Goal: Task Accomplishment & Management: Complete application form

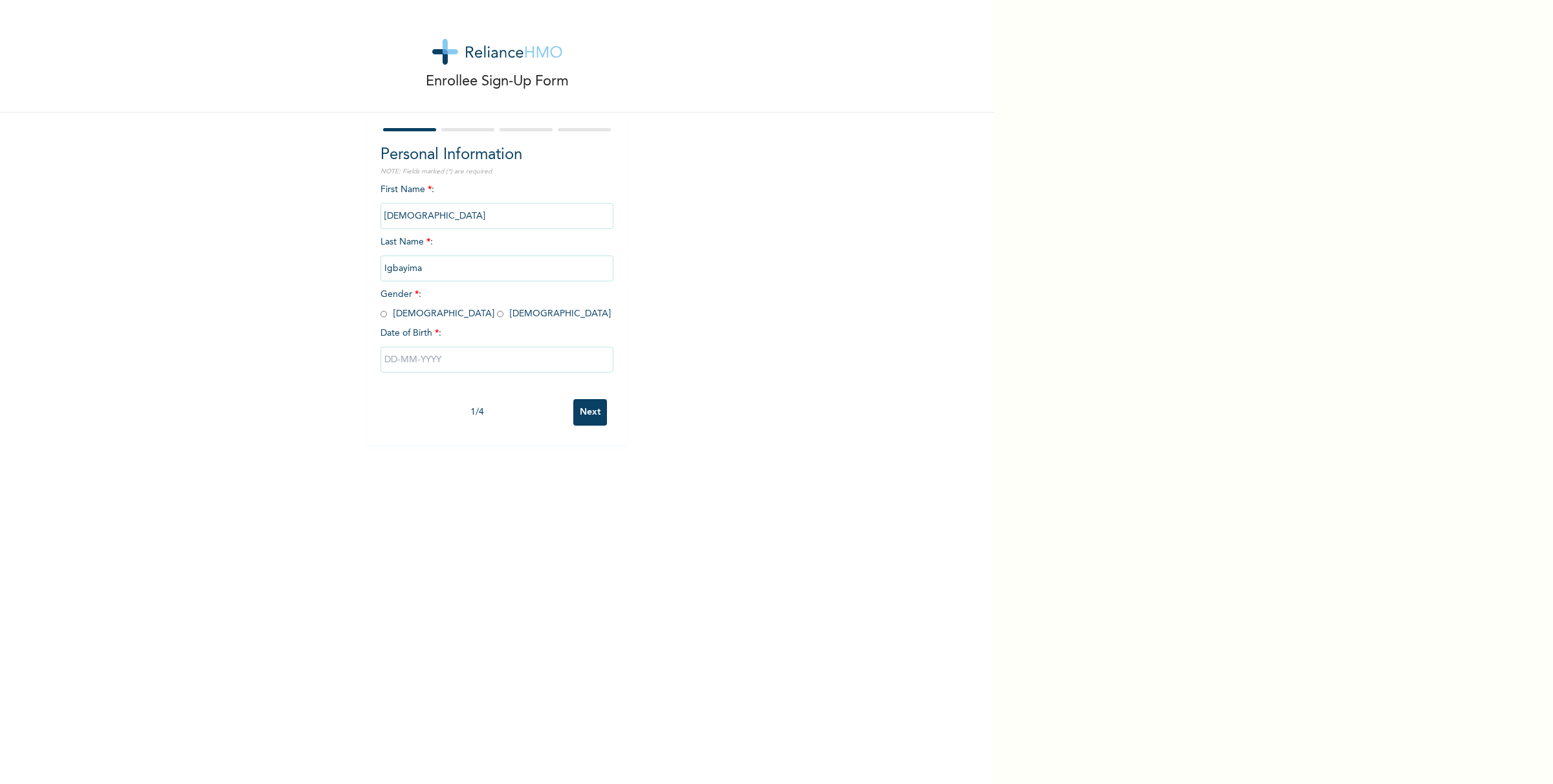
click at [380, 314] on input "radio" at bounding box center [384, 314] width 7 height 13
radio input "true"
click at [454, 369] on input "text" at bounding box center [496, 359] width 233 height 26
click at [485, 414] on select "January February March April May June July August September October November De…" at bounding box center [471, 411] width 68 height 26
click at [437, 400] on select "January February March April May June July August September October November De…" at bounding box center [471, 411] width 68 height 26
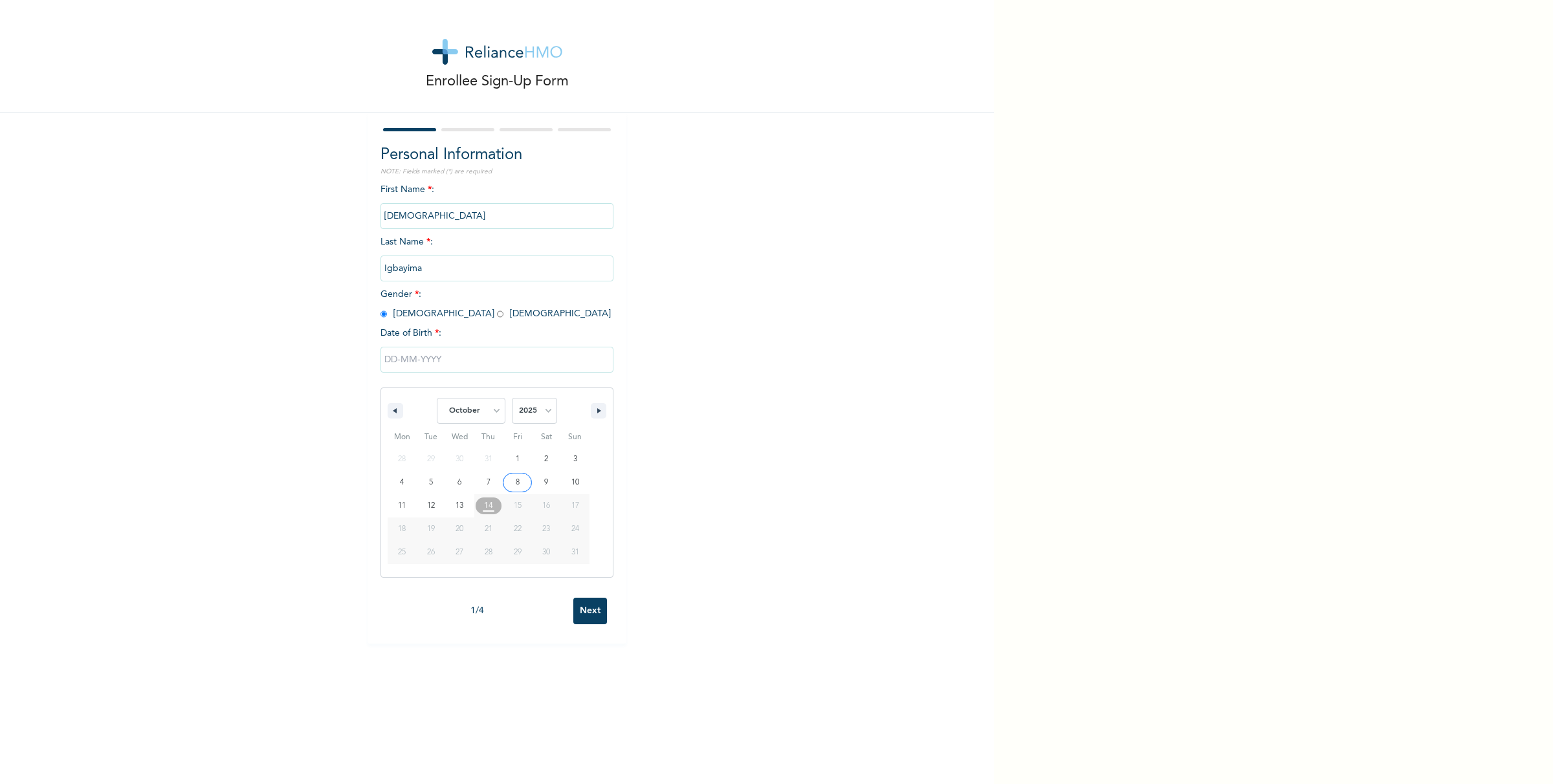
select select "7"
click at [398, 559] on span "25" at bounding box center [402, 552] width 8 height 23
click at [448, 369] on input "text" at bounding box center [496, 359] width 233 height 26
select select "7"
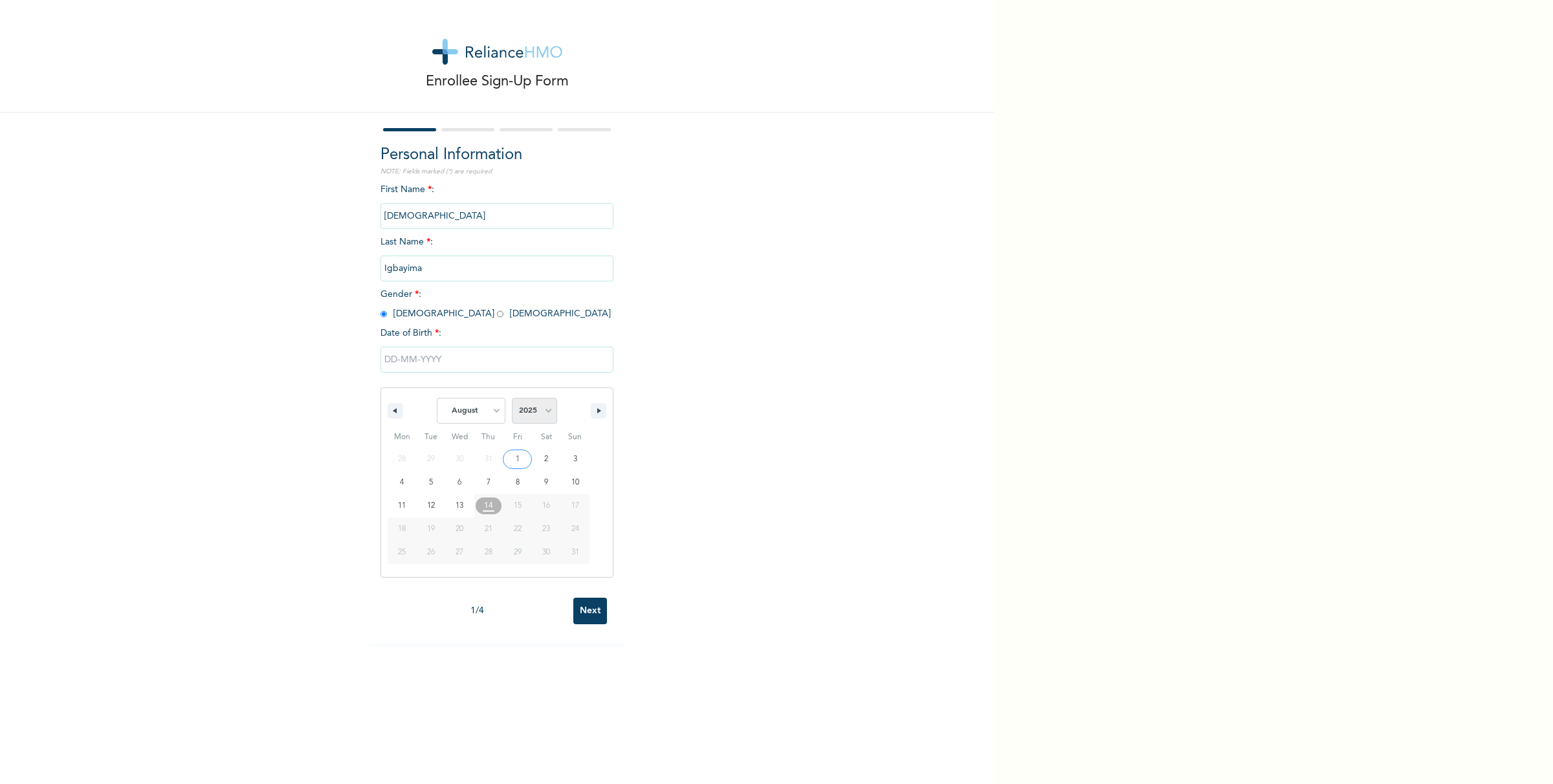
click at [541, 414] on select "2025 2024 2023 2022 2021 2020 2019 2018 2017 2016 2015 2014 2013 2012 2011 2010…" at bounding box center [534, 411] width 45 height 26
click at [525, 415] on select "2025 2024 2023 2022 2021 2020 2019 2018 2017 2016 2015 2014 2013 2012 2011 2010…" at bounding box center [534, 411] width 45 height 26
select select "1995"
click at [512, 400] on select "2025 2024 2023 2022 2021 2020 2019 2018 2017 2016 2015 2014 2013 2012 2011 2010…" at bounding box center [534, 411] width 45 height 26
click at [481, 417] on select "January February March April May June July August September October November De…" at bounding box center [471, 411] width 68 height 26
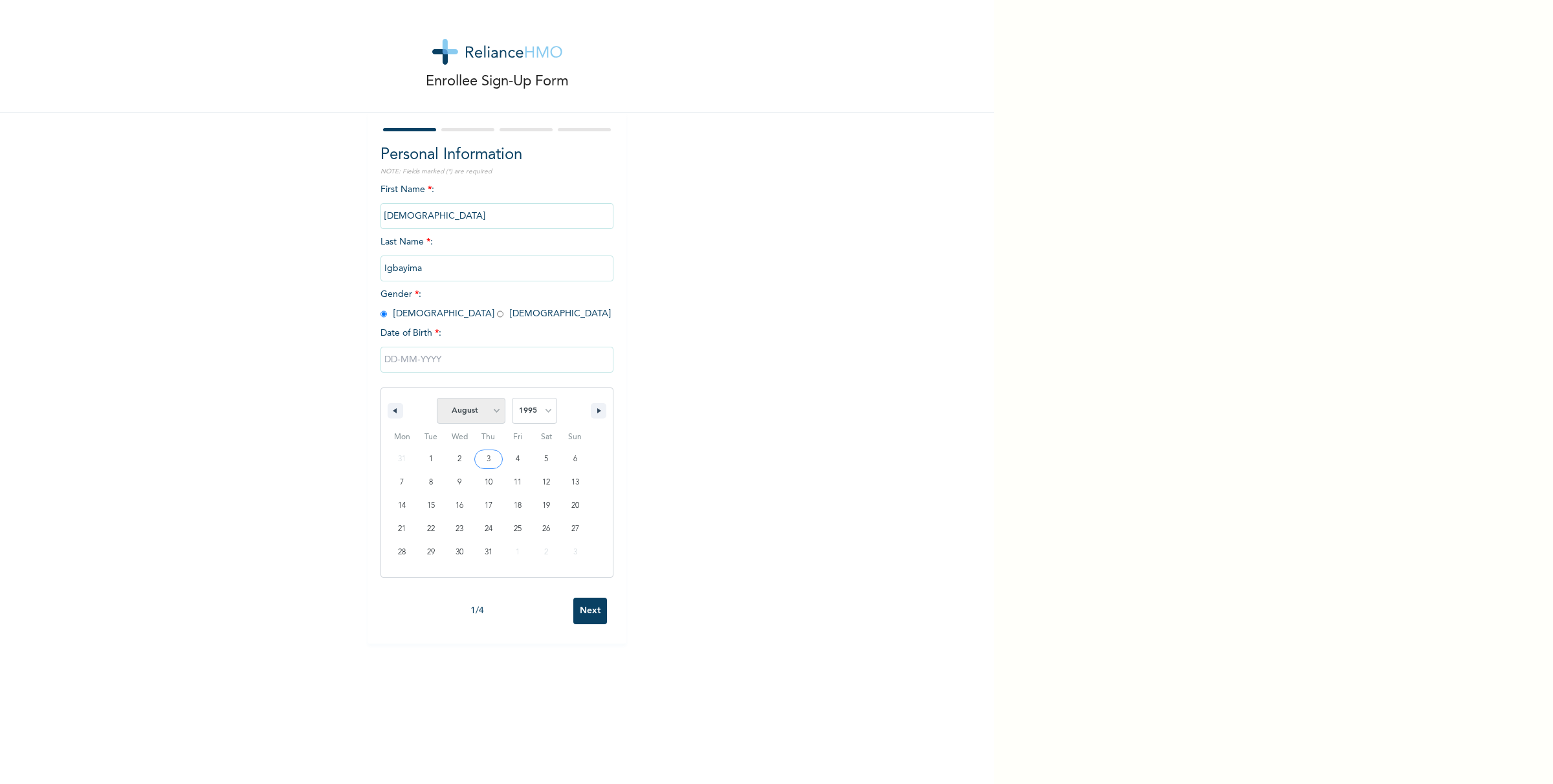
select select "9"
click at [437, 400] on select "January February March April May June July August September October November De…" at bounding box center [471, 411] width 68 height 26
type input "[DATE]"
click at [587, 415] on input "Next" at bounding box center [590, 412] width 34 height 27
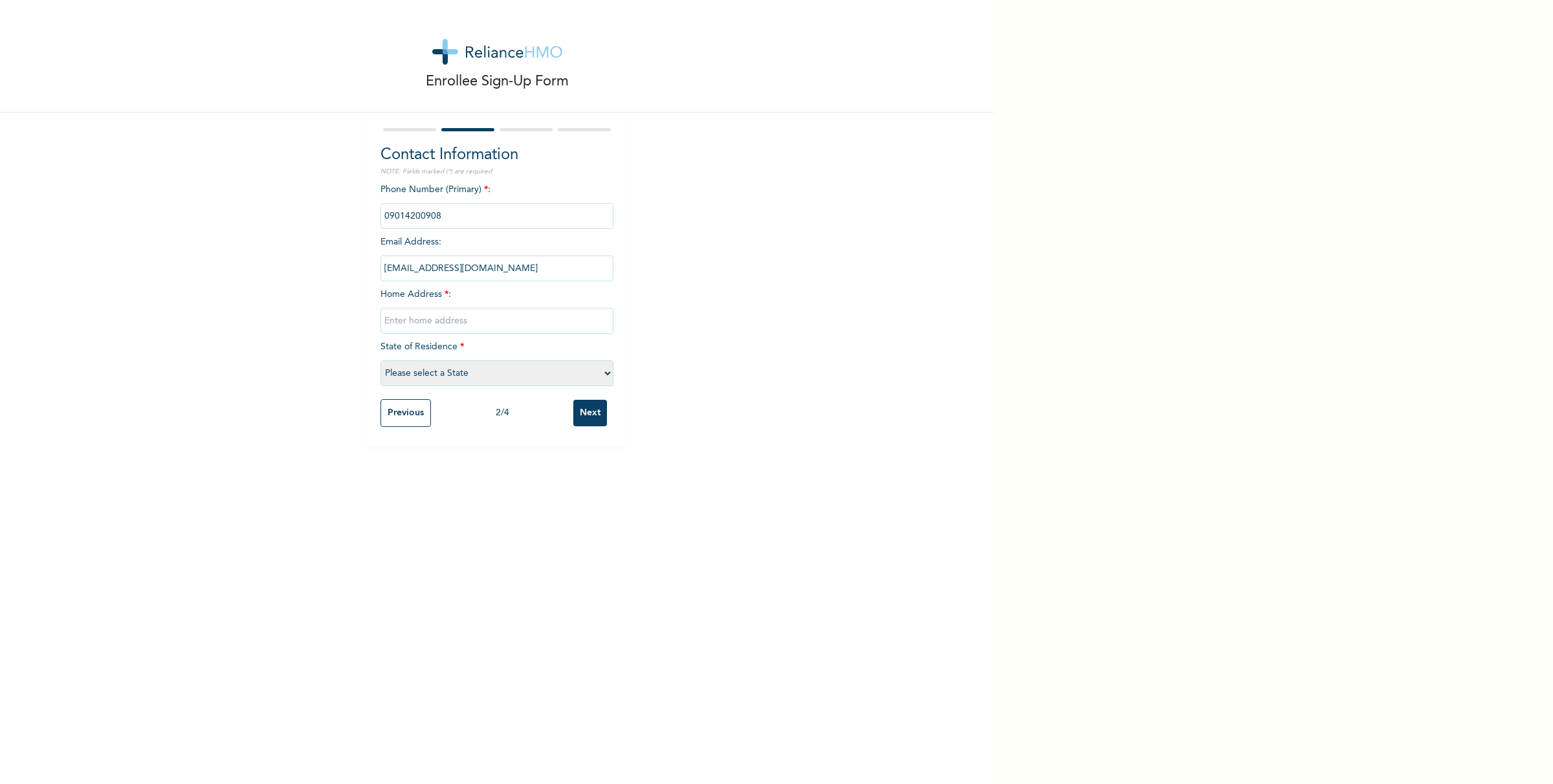
click at [459, 244] on div "Phone Number (Primary) * : Email Address : [EMAIL_ADDRESS][DOMAIN_NAME] Home Ad…" at bounding box center [496, 288] width 233 height 210
click at [463, 296] on div "Phone Number (Primary) * : Email Address : [EMAIL_ADDRESS][DOMAIN_NAME] Home Ad…" at bounding box center [496, 288] width 233 height 210
click at [451, 321] on input "text" at bounding box center [496, 320] width 233 height 26
click at [594, 381] on select "Please select a State [PERSON_NAME] (FCT) [PERSON_NAME] Ibom [GEOGRAPHIC_DATA] …" at bounding box center [496, 373] width 233 height 26
select select "25"
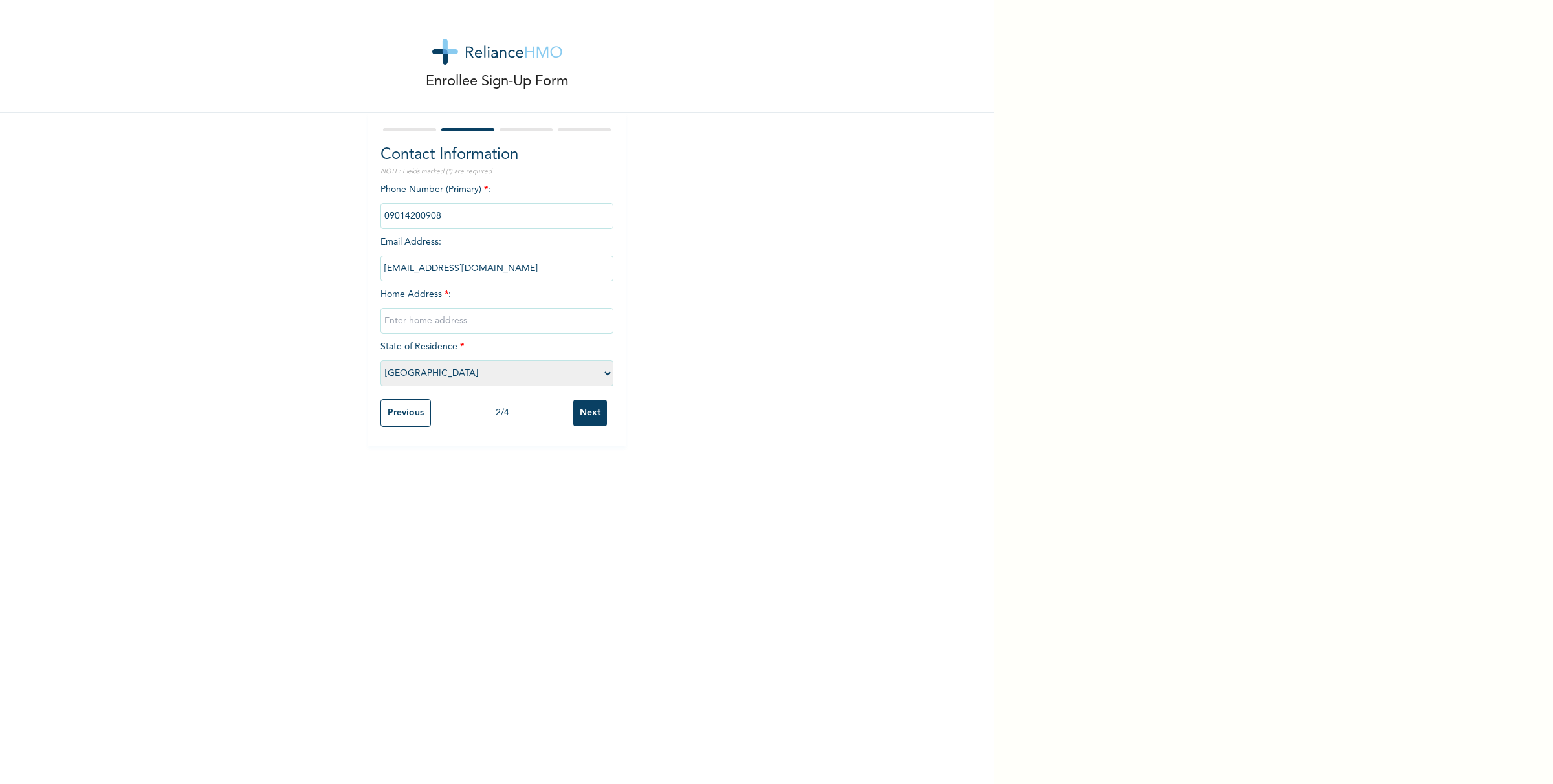
click at [380, 362] on select "Please select a State [PERSON_NAME] (FCT) [PERSON_NAME] Ibom [GEOGRAPHIC_DATA] …" at bounding box center [496, 373] width 233 height 26
click at [484, 320] on input "text" at bounding box center [496, 320] width 233 height 26
type input "n"
select select "26"
click at [428, 328] on input "text" at bounding box center [496, 320] width 233 height 26
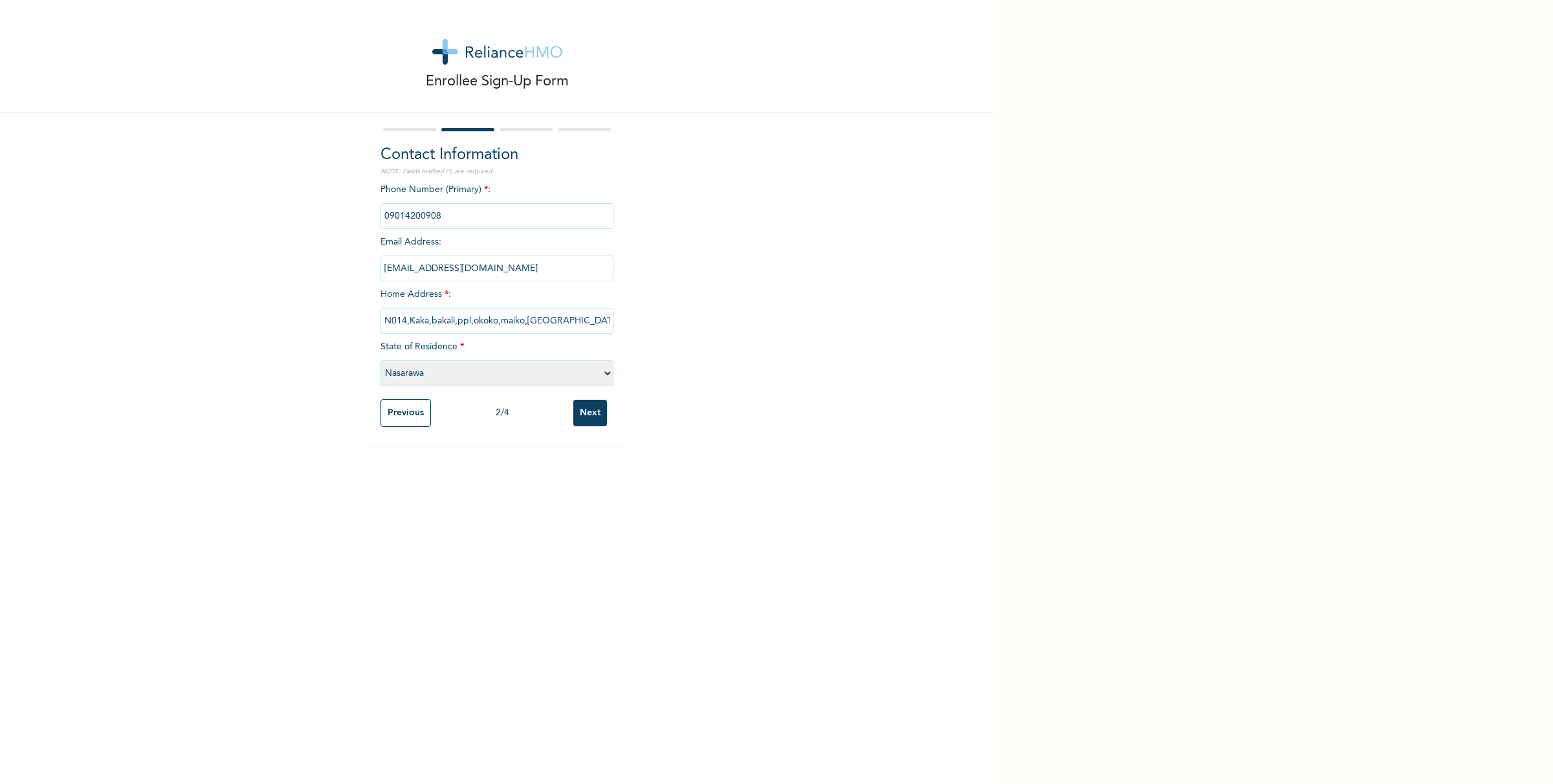
type input "N014,Kaka,bakali,ppl,okoko,maiko,[GEOGRAPHIC_DATA]"
click at [583, 421] on input "Next" at bounding box center [590, 413] width 34 height 27
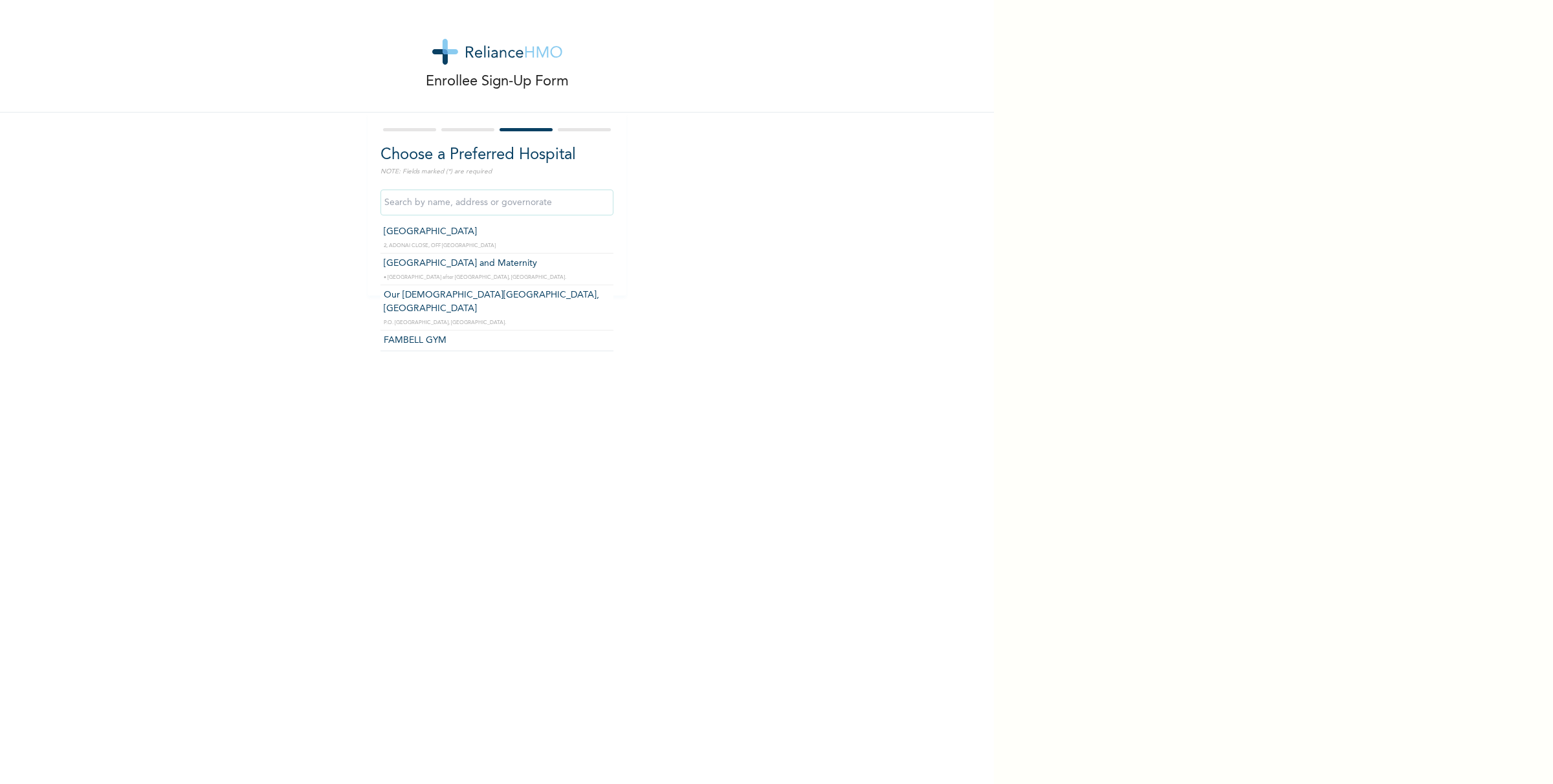
click at [535, 201] on input "text" at bounding box center [496, 202] width 233 height 26
click at [471, 204] on input "text" at bounding box center [496, 202] width 233 height 26
click at [503, 206] on input "text" at bounding box center [496, 202] width 233 height 26
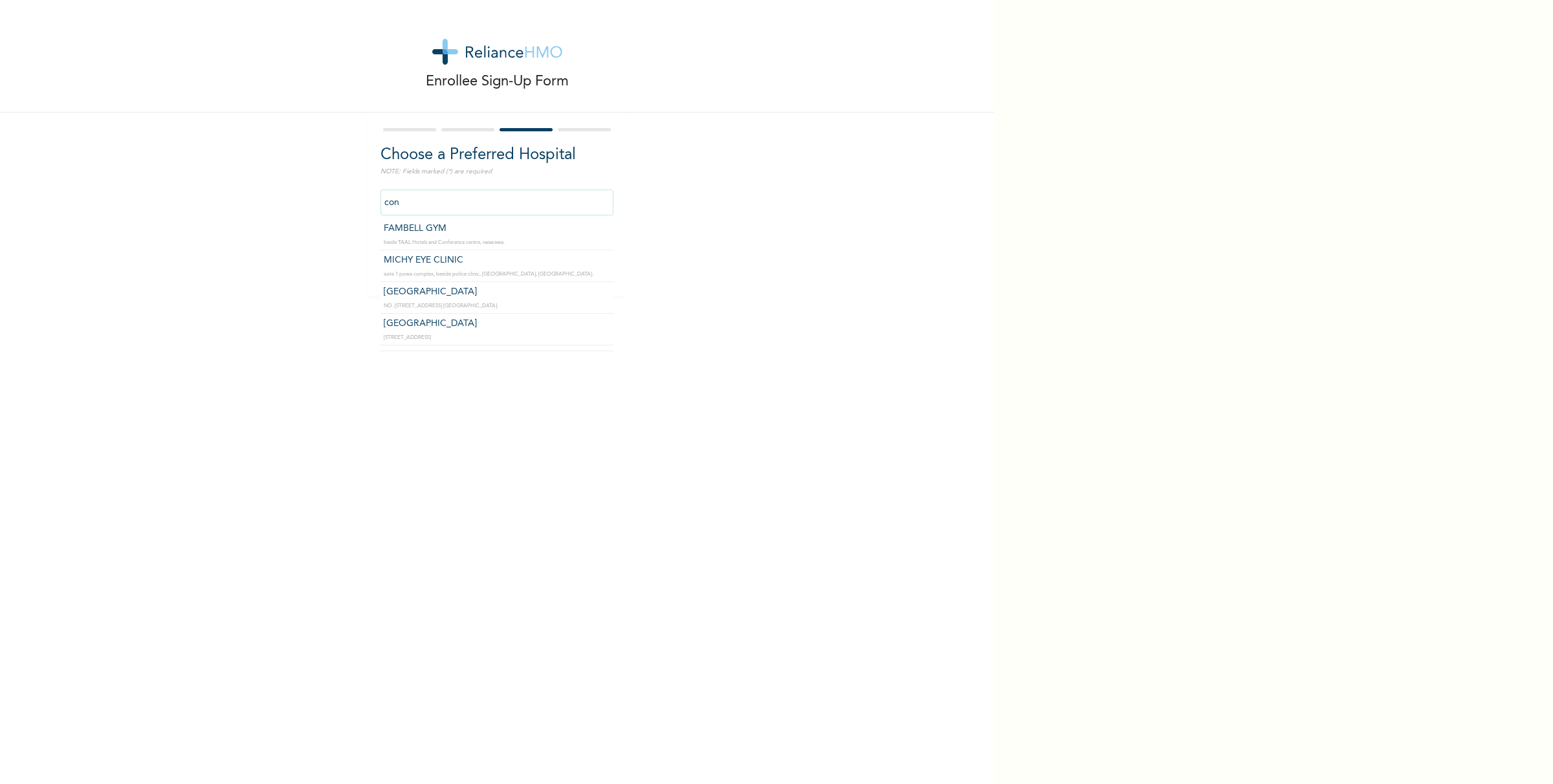
scroll to position [0, 0]
type input "c"
type input "p"
click at [427, 209] on input "okoko" at bounding box center [496, 202] width 233 height 26
type input "o"
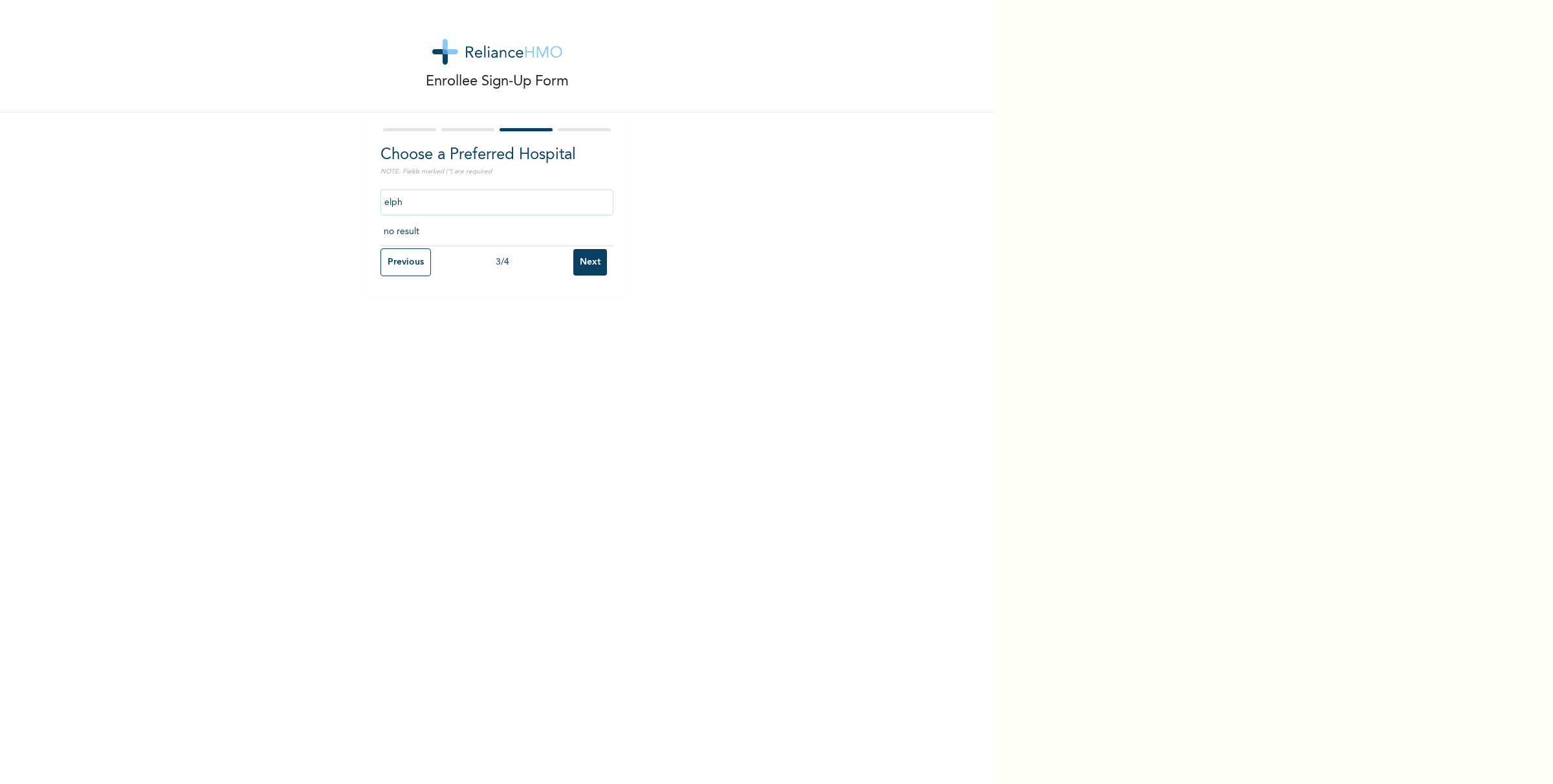
click at [445, 196] on input "elph" at bounding box center [496, 202] width 233 height 26
type input "e"
click at [138, 254] on div "Enrollee Sign-Up Form Choose a Preferred Hospital NOTE: Fields marked (*) are r…" at bounding box center [496, 148] width 994 height 296
click at [579, 266] on input "Next" at bounding box center [590, 262] width 34 height 27
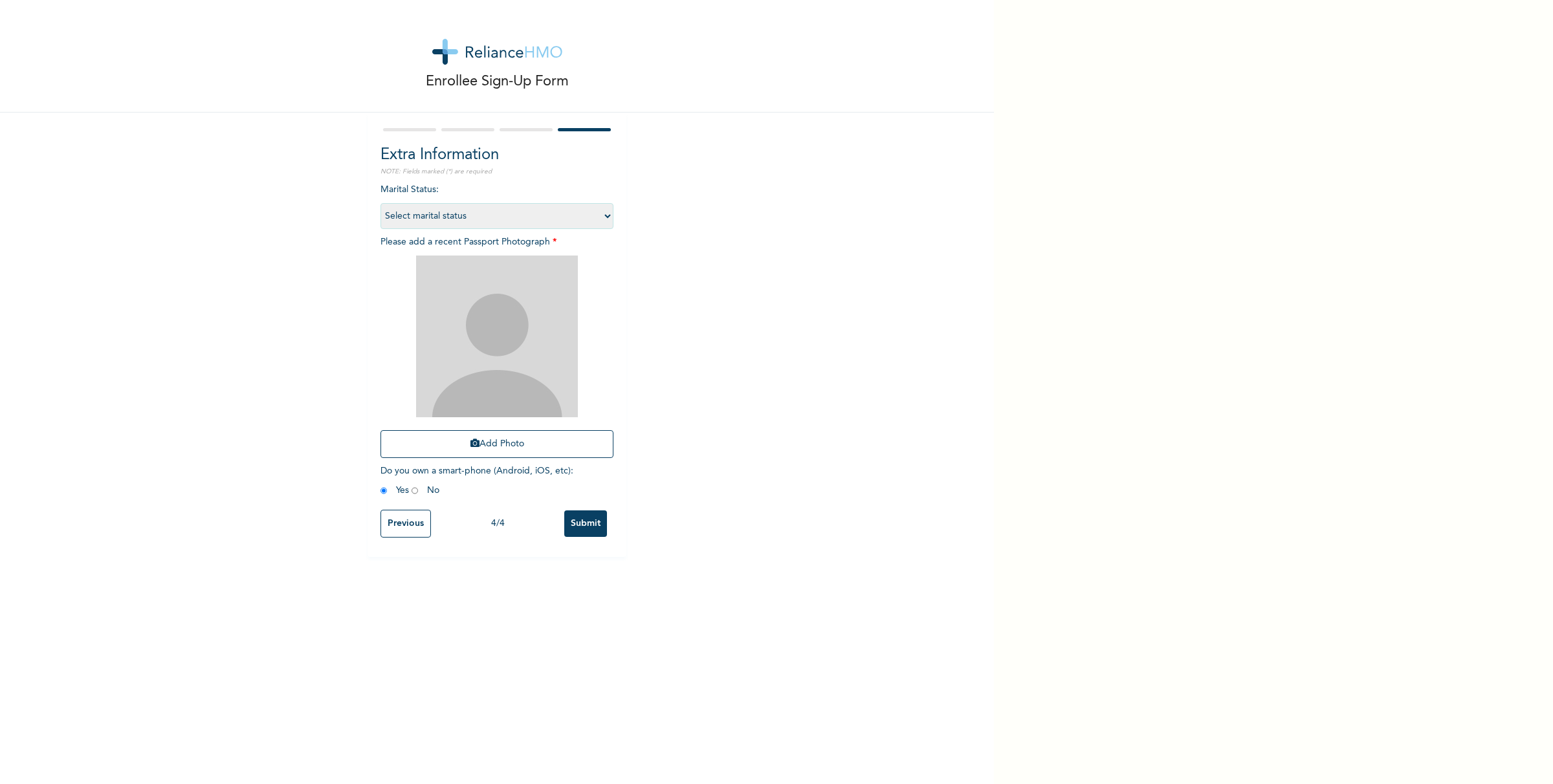
click at [595, 215] on select "Select marital status [DEMOGRAPHIC_DATA] Married [DEMOGRAPHIC_DATA] Widow/[DEMO…" at bounding box center [496, 216] width 233 height 26
select select "1"
click at [380, 203] on select "Select marital status [DEMOGRAPHIC_DATA] Married [DEMOGRAPHIC_DATA] Widow/[DEMO…" at bounding box center [496, 216] width 233 height 26
click at [411, 491] on input "radio" at bounding box center [415, 490] width 7 height 13
radio input "true"
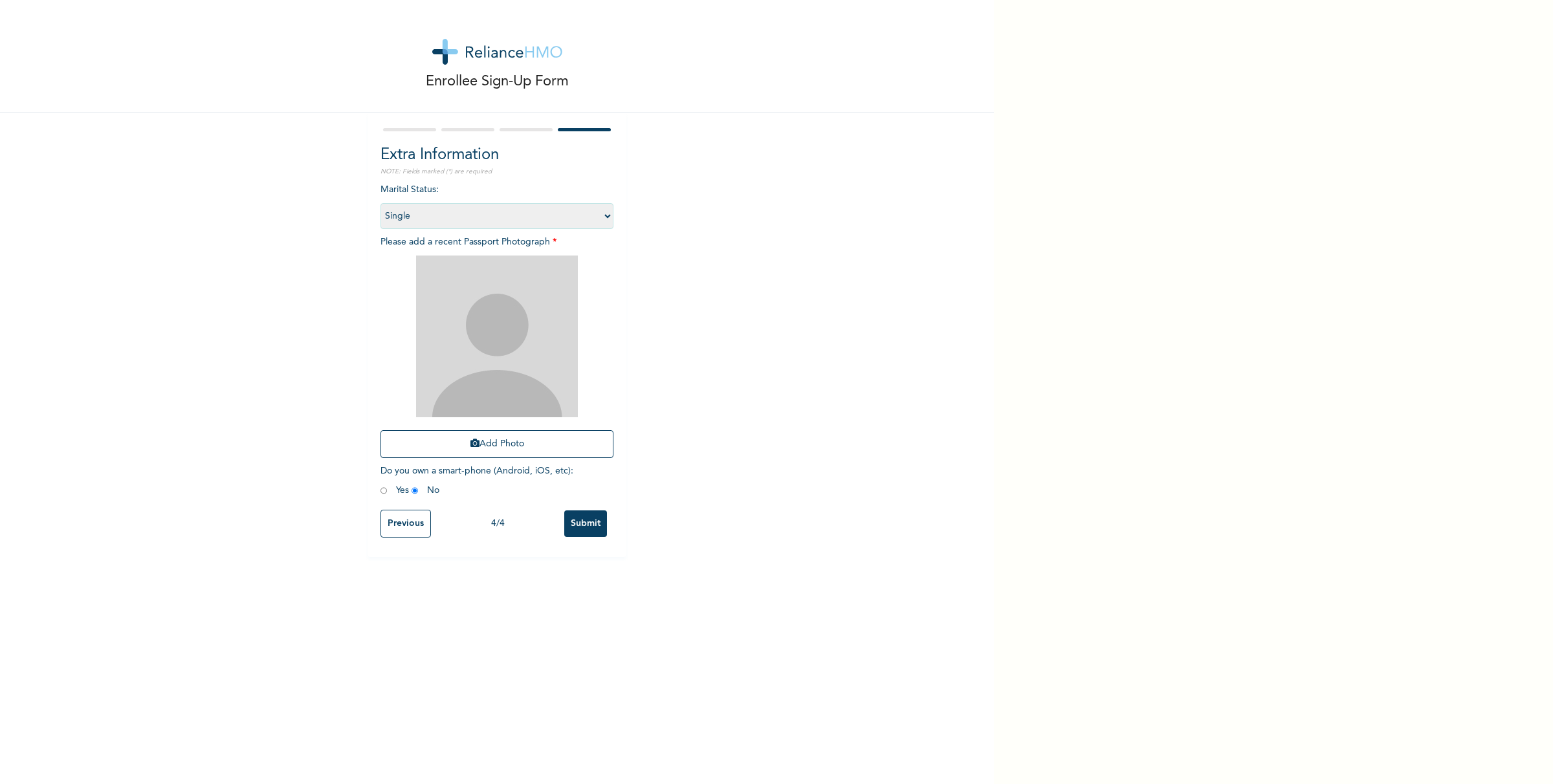
click at [580, 523] on input "Submit" at bounding box center [585, 523] width 42 height 27
